Goal: Contribute content: Contribute content

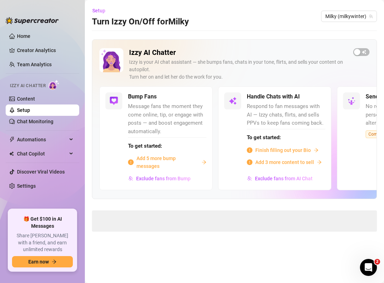
click at [153, 161] on span "Add 5 more bump messages" at bounding box center [167, 162] width 62 height 16
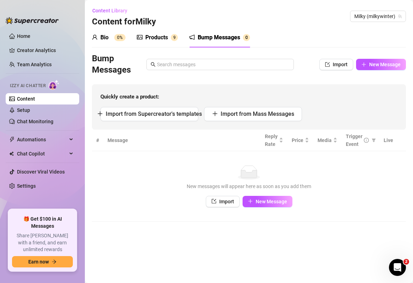
click at [156, 42] on div "Products 9" at bounding box center [157, 38] width 41 height 20
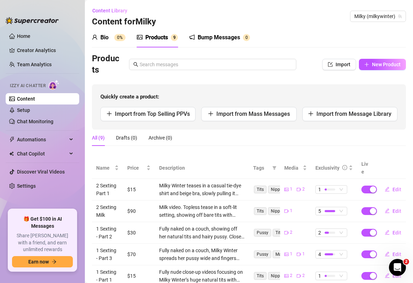
click at [213, 36] on div "Bump Messages" at bounding box center [219, 37] width 42 height 8
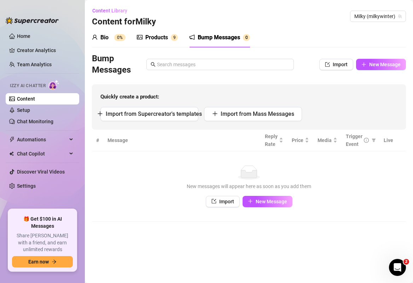
click at [155, 41] on div "Products" at bounding box center [156, 37] width 23 height 8
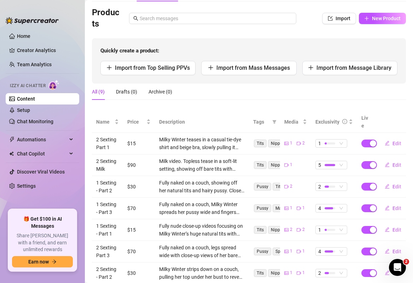
scroll to position [31, 0]
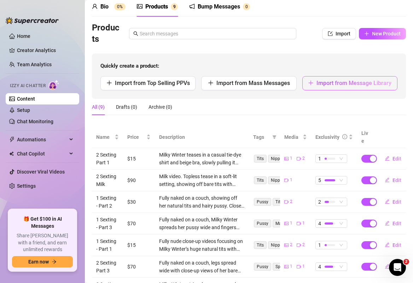
click at [321, 82] on span "Import from Message Library" at bounding box center [353, 83] width 75 height 7
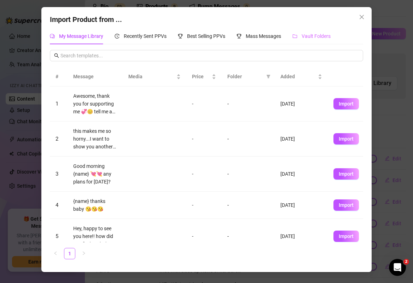
click at [314, 40] on div "Vault Folders" at bounding box center [311, 36] width 38 height 16
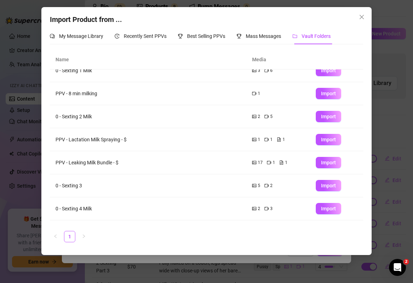
scroll to position [11, 0]
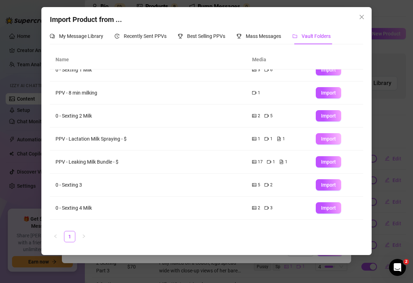
click at [328, 137] on span "Import" at bounding box center [328, 139] width 15 height 6
type textarea "Type your message here..."
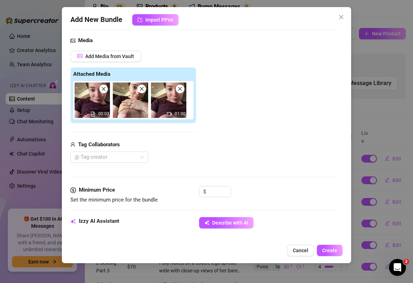
scroll to position [72, 0]
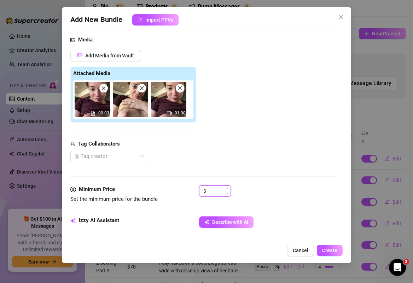
click at [216, 189] on input at bounding box center [219, 190] width 23 height 11
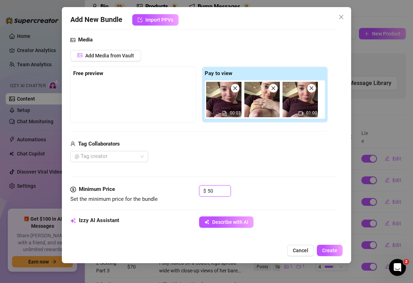
type input "50"
click at [202, 152] on div "@ Tag creator" at bounding box center [198, 156] width 257 height 11
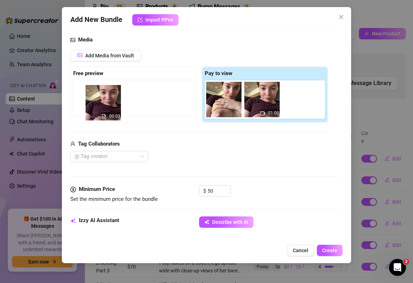
drag, startPoint x: 219, startPoint y: 103, endPoint x: 96, endPoint y: 105, distance: 122.7
click at [96, 105] on div "Free preview Pay to view 00:03 01:00" at bounding box center [198, 94] width 257 height 56
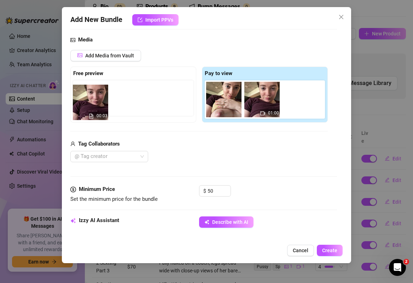
drag, startPoint x: 220, startPoint y: 99, endPoint x: 83, endPoint y: 102, distance: 136.5
click at [83, 102] on div "Free preview Pay to view 00:03 01:00" at bounding box center [198, 94] width 257 height 56
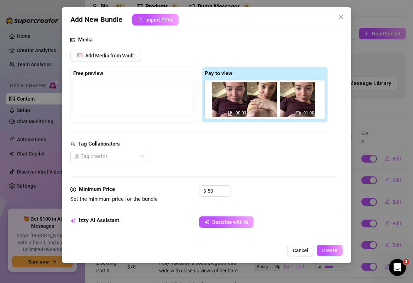
click at [226, 97] on div "00:03 01:00" at bounding box center [266, 99] width 123 height 38
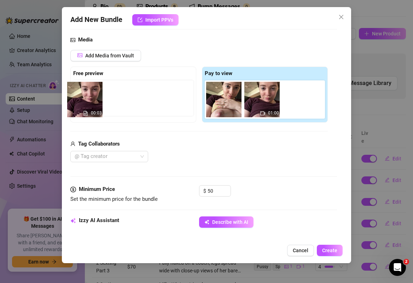
drag, startPoint x: 218, startPoint y: 96, endPoint x: 79, endPoint y: 96, distance: 139.0
click at [80, 96] on div "Free preview Pay to view 00:03 01:00" at bounding box center [198, 94] width 257 height 56
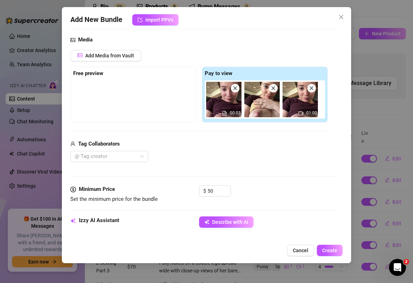
click at [234, 89] on icon "close" at bounding box center [235, 88] width 5 height 5
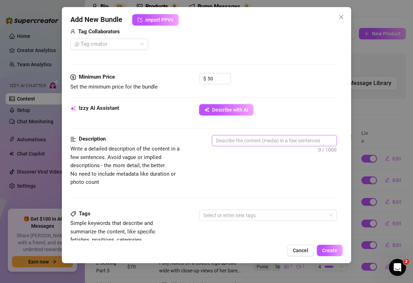
scroll to position [185, 0]
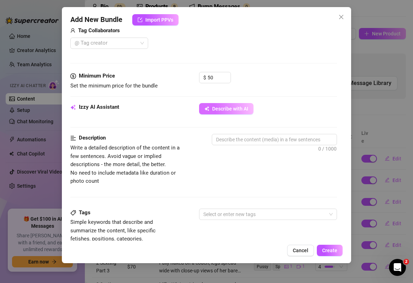
click at [226, 109] on span "Describe with AI" at bounding box center [230, 109] width 36 height 6
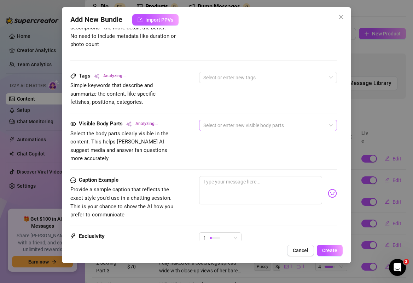
scroll to position [324, 0]
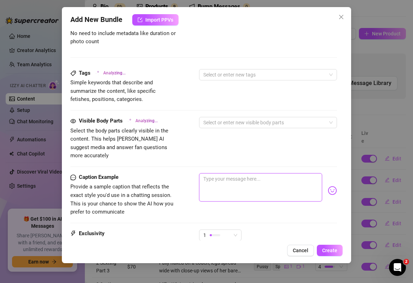
click at [234, 173] on textarea at bounding box center [260, 187] width 123 height 28
type textarea "Y"
type textarea "Yo"
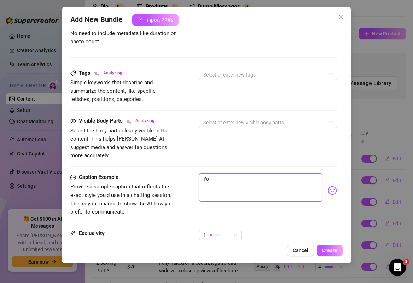
type textarea "You"
type textarea "You l"
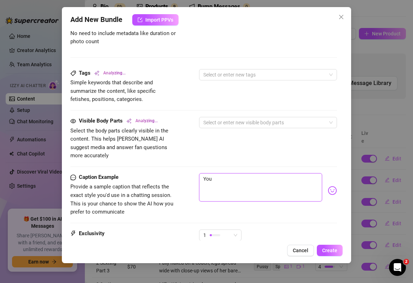
type textarea "You l"
type textarea "You lo"
type textarea "You lov"
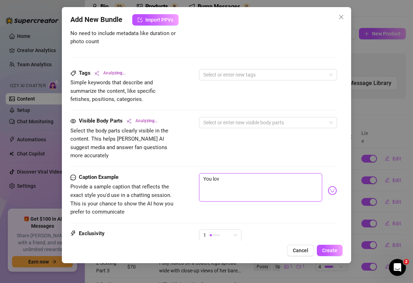
type textarea "You love"
type textarea "You love w"
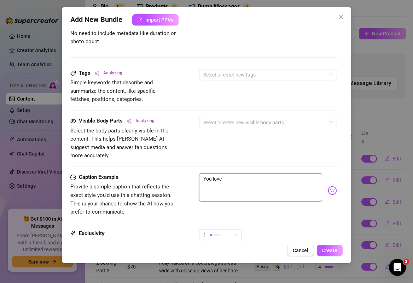
type textarea "You love w"
type textarea "You love wh"
type textarea "You love [PERSON_NAME]"
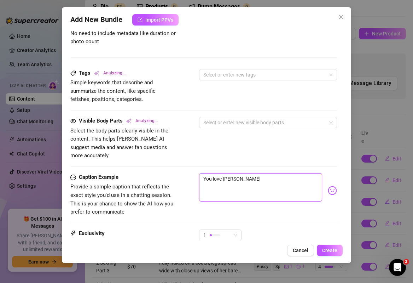
type textarea "You love when"
type textarea "You love when m"
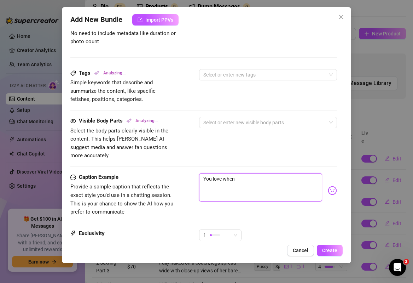
type textarea "You love when m"
type textarea "You love when my"
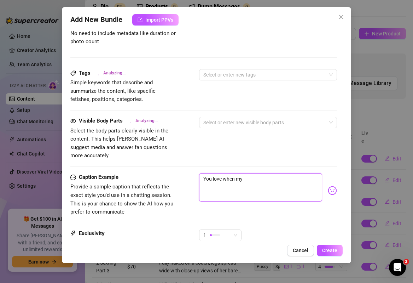
type textarea "You love when my i"
type textarea "You love when my"
type textarea "You love when my m"
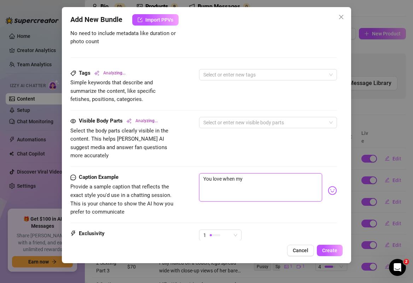
type textarea "You love when my m"
type textarea "You love when my mi"
type textarea "You love when my mil"
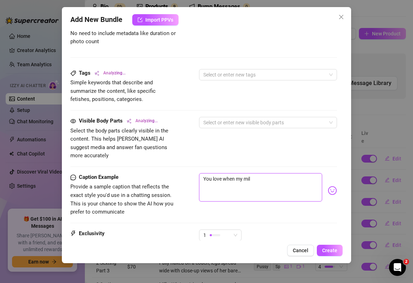
type textarea "You love when my milk"
type textarea "You love when my milk s"
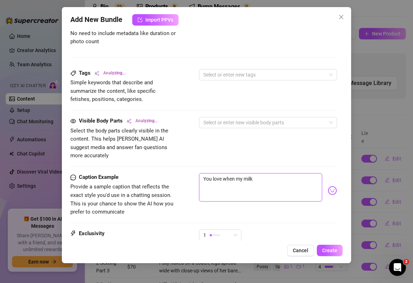
type textarea "You love when my milk s"
type textarea "You love when my milk sq"
type textarea "You love when my milk squ"
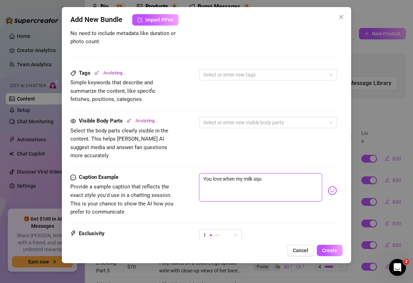
type textarea "You love when my milk squi"
type textarea "You love when my milk squir"
type textarea "You love when my milk squirt"
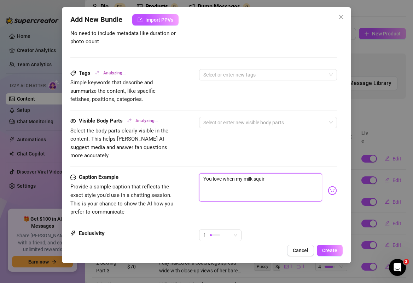
type textarea "You love when my milk squirt"
type textarea "You love when my milk squirts"
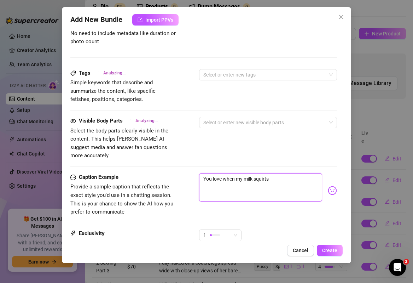
type textarea "You love when my milk squirts e"
type textarea "You love when my milk squirts ev"
type textarea "You love when my milk squirts eve"
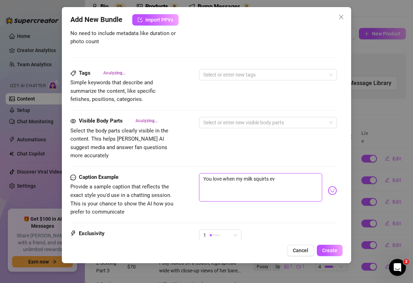
type textarea "You love when my milk squirts eve"
type textarea "You love when my milk squirts ever"
type textarea "You love when my milk squirts every"
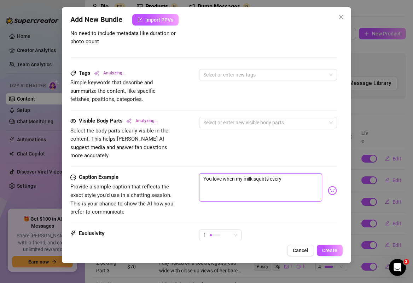
type textarea "Close-up"
type textarea "Close-up video"
type textarea "You love when my milk squirts everyw"
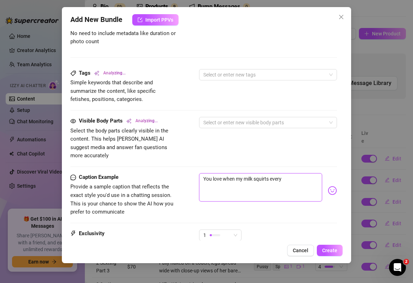
type textarea "You love when my milk squirts everyw"
type textarea "Close-up video of"
type textarea "You love when my milk squirts everywh"
type textarea "Close-up video of Milky"
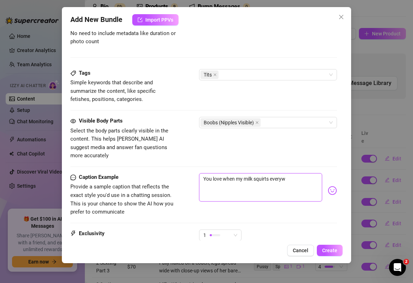
type textarea "You love when my milk squirts everywh"
type textarea "You love when my milk squirts everywhe"
type textarea "Close-up video of Milky Winter"
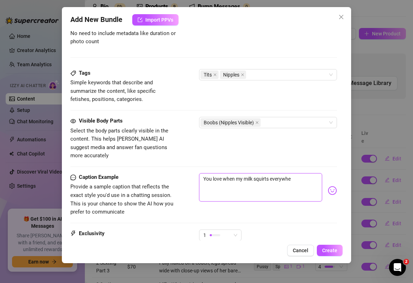
type textarea "Close-up video of Milky Winter pulling"
type textarea "You love when my milk squirts everywher"
type textarea "Close-up video of Milky Winter pulling up"
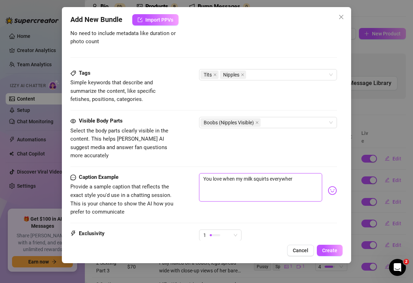
type textarea "Close-up video of Milky Winter pulling up"
type textarea "You love when my milk squirts everywhere"
type textarea "Close-up video of Milky Winter pulling up a"
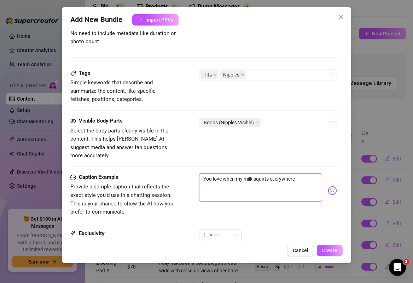
type textarea "Close-up video of Milky Winter pulling up a tight"
type textarea "Close-up video of Milky Winter pulling up a tight purple"
type textarea "Close-up video of Milky Winter pulling up a tight purple top"
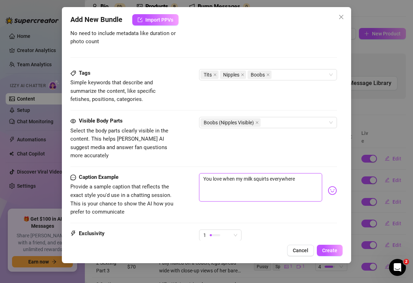
type textarea "Close-up video of Milky Winter pulling up a tight purple top"
type textarea "You love when my milk squirts everywhere?"
type textarea "Close-up video of Milky Winter pulling up a tight purple top to"
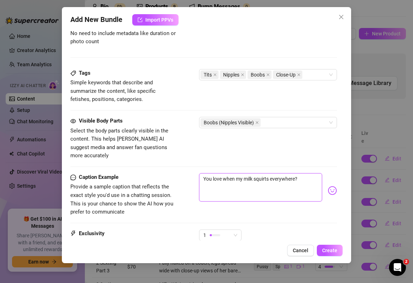
type textarea "Close-up video of Milky Winter pulling up a tight purple top to reveal"
type textarea "You love when my milk squirts everywhere??"
type textarea "Close-up video of Milky Winter pulling up a tight purple top to reveal a"
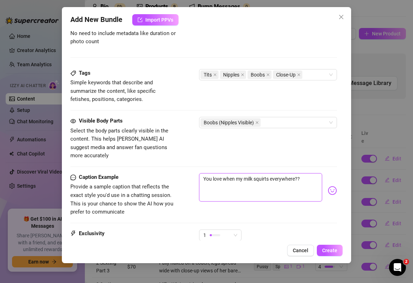
type textarea "Close-up video of Milky Winter pulling up a tight purple top to reveal a"
type textarea "Close-up video of Milky Winter pulling up a tight purple top to reveal a huge,"
type textarea "Close-up video of Milky Winter pulling up a tight purple top to reveal a huge, …"
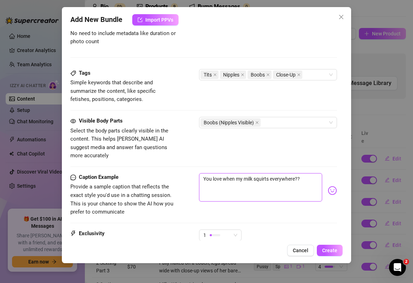
type textarea "Close-up video of Milky Winter pulling up a tight purple top to reveal a huge, …"
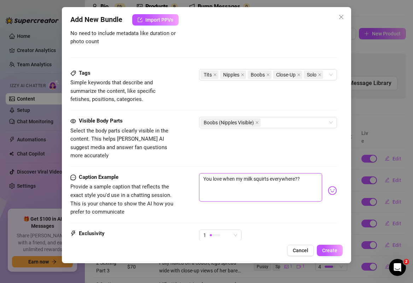
type textarea "Close-up video of Milky Winter pulling up a tight purple top to reveal a huge, …"
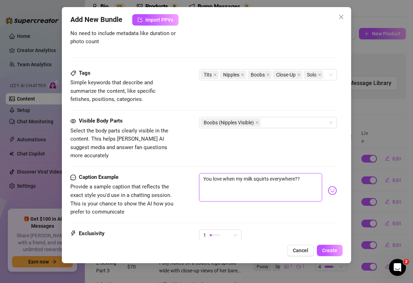
type textarea "Close-up video of Milky Winter pulling up a tight purple top to reveal a huge, …"
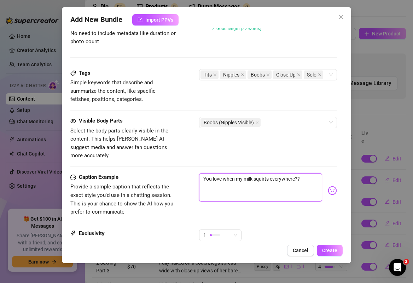
type textarea "Close-up video of Milky Winter pulling up a tight purple top to reveal a huge, …"
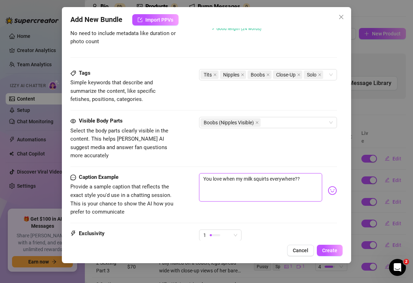
type textarea "Close-up video of Milky Winter pulling up a tight purple top to reveal a huge, …"
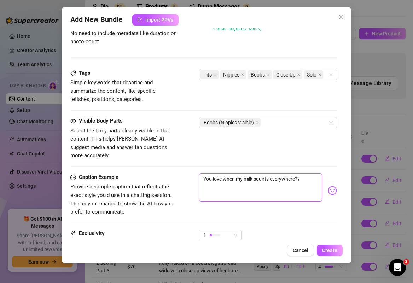
type textarea "Close-up video of Milky Winter pulling up a tight purple top to reveal a huge, …"
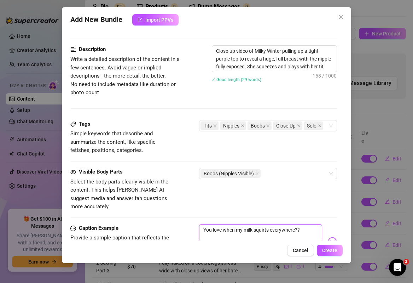
type textarea "Close-up video of Milky Winter pulling up a tight purple top to reveal a huge, …"
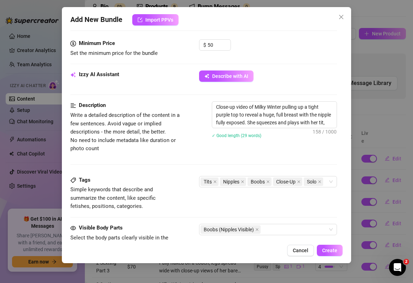
type textarea "Close-up video of Milky Winter pulling up a tight purple top to reveal a huge, …"
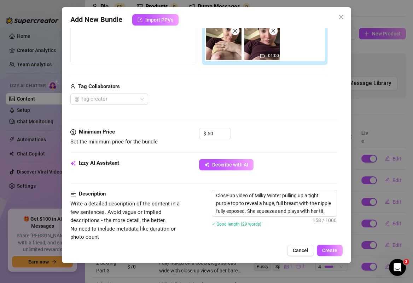
type textarea "Close-up video of Milky Winter pulling up a tight purple top to reveal a huge, …"
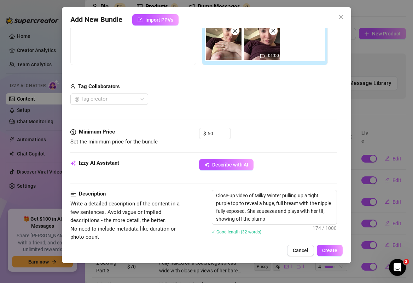
type textarea "Close-up video of Milky Winter pulling up a tight purple top to reveal a huge, …"
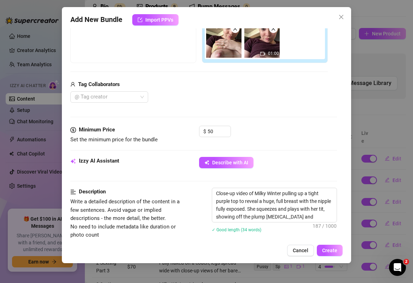
type textarea "Close-up video of Milky Winter pulling up a tight purple top to reveal a huge, …"
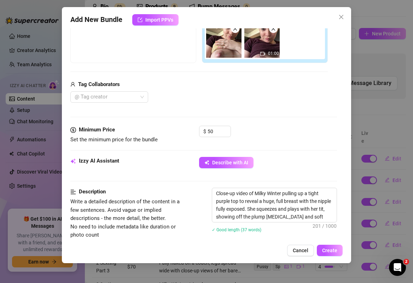
type textarea "Close-up video of Milky Winter pulling up a tight purple top to reveal a huge, …"
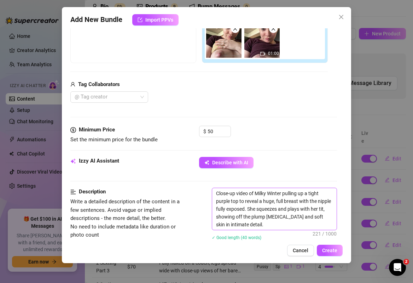
type textarea "You love when my milk squirts everywhere??"
click at [258, 224] on textarea "Close-up video of Milky Winter pulling up a tight purple top to reveal a huge, …" at bounding box center [274, 209] width 124 height 42
type textarea "Close-up video of Milky Winter pulling up a tight purple top to reveal a huge, …"
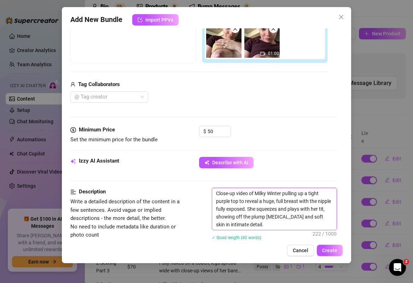
type textarea "Close-up video of Milky Winter pulling up a tight purple top to reveal a huge, …"
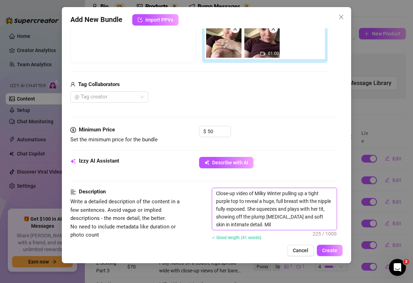
type textarea "Close-up video of Milky Winter pulling up a tight purple top to reveal a huge, …"
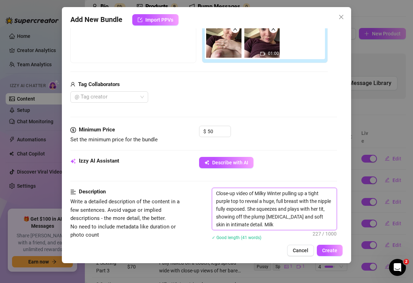
type textarea "Close-up video of Milky Winter pulling up a tight purple top to reveal a huge, …"
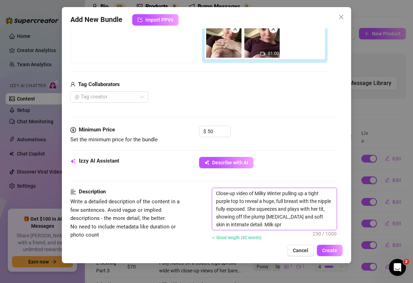
type textarea "Close-up video of Milky Winter pulling up a tight purple top to reveal a huge, …"
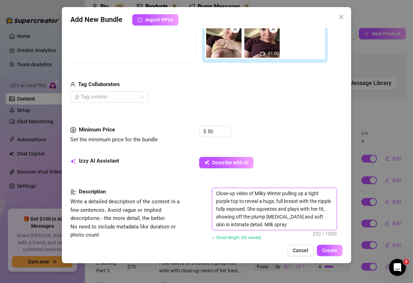
type textarea "Close-up video of Milky Winter pulling up a tight purple top to reveal a huge, …"
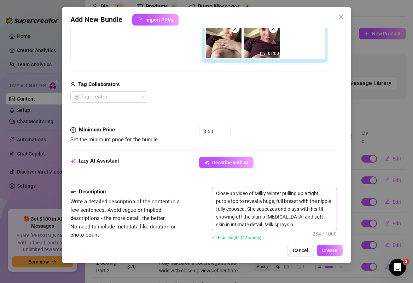
type textarea "Close-up video of Milky Winter pulling up a tight purple top to reveal a huge, …"
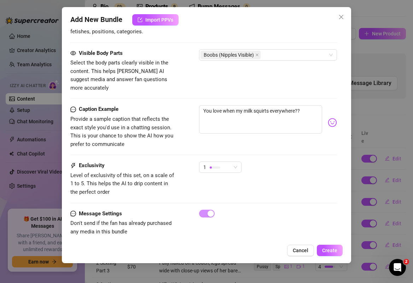
scroll to position [410, 0]
click at [231, 161] on div "1" at bounding box center [217, 166] width 28 height 11
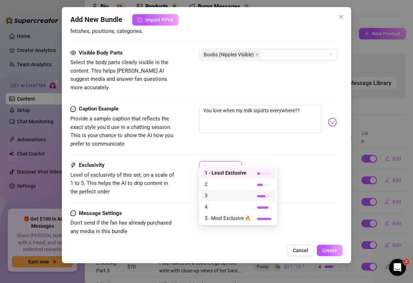
click at [232, 196] on span "3" at bounding box center [228, 195] width 46 height 8
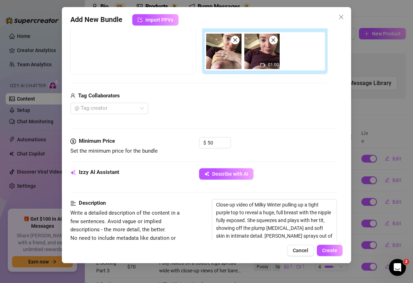
scroll to position [119, 0]
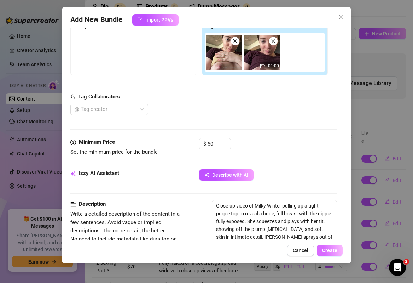
click at [327, 251] on span "Create" at bounding box center [329, 250] width 15 height 6
click at [341, 14] on button "Close" at bounding box center [341, 16] width 11 height 11
